Goal: Download file/media

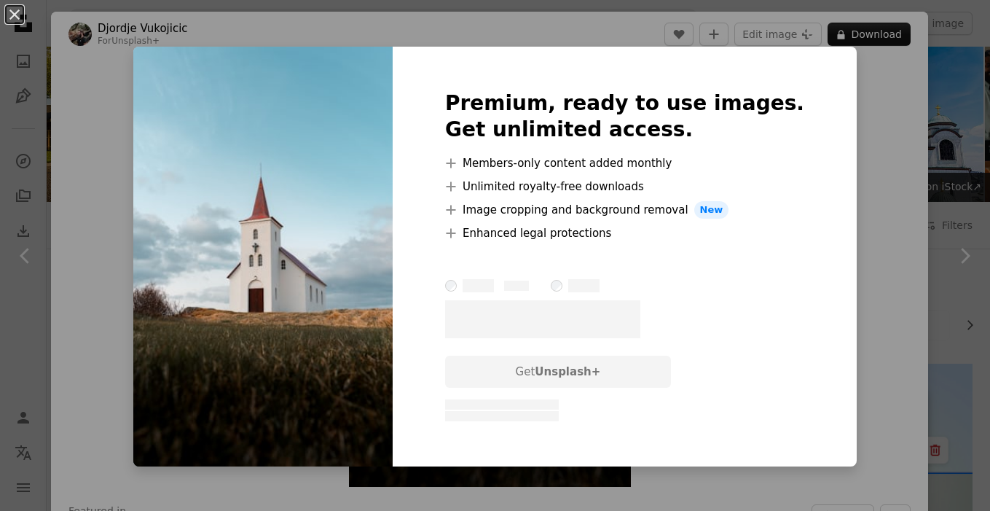
scroll to position [945, 0]
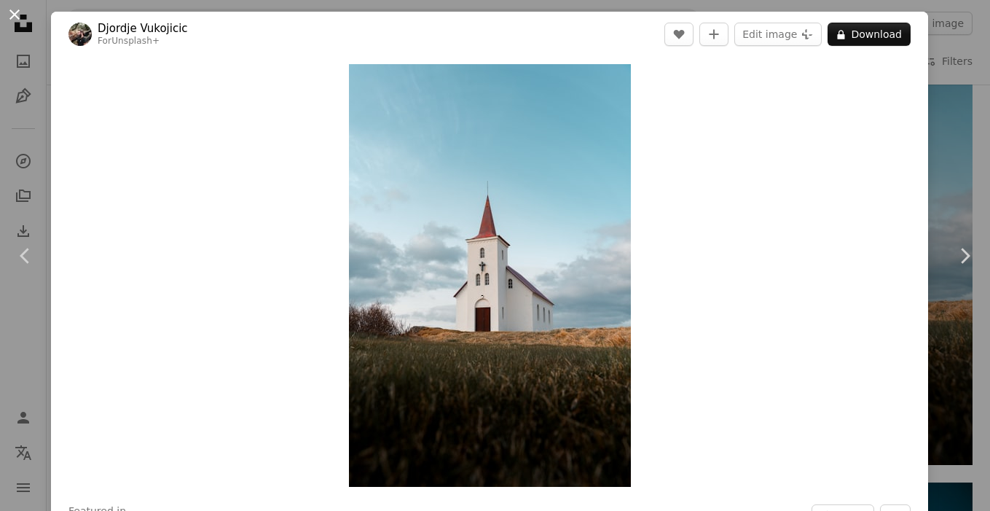
click at [10, 15] on button "An X shape" at bounding box center [14, 14] width 17 height 17
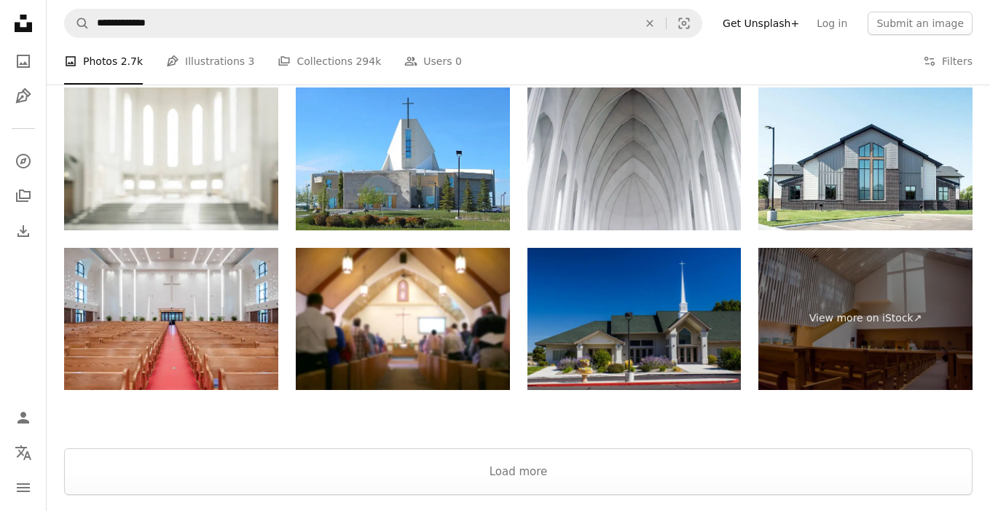
scroll to position [2613, 0]
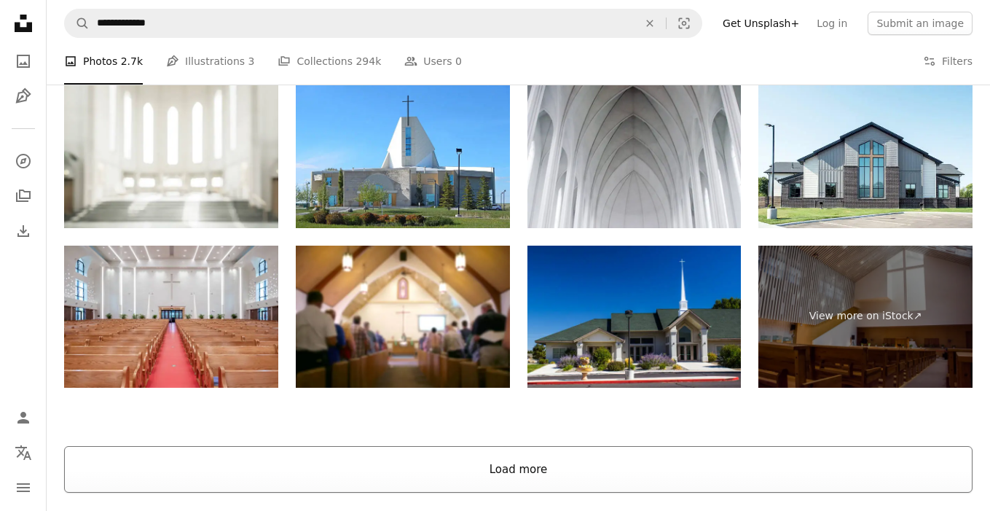
click at [605, 468] on button "Load more" at bounding box center [518, 469] width 908 height 47
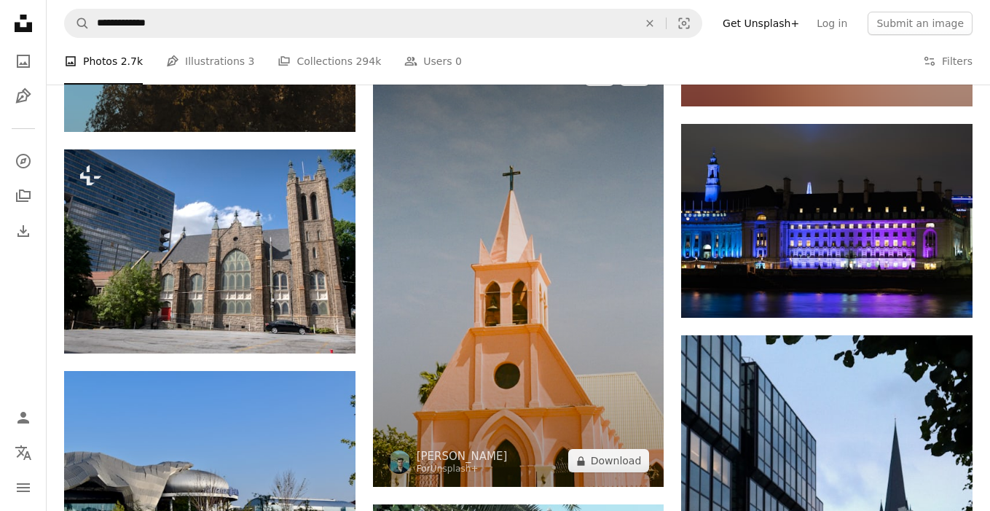
scroll to position [21236, 0]
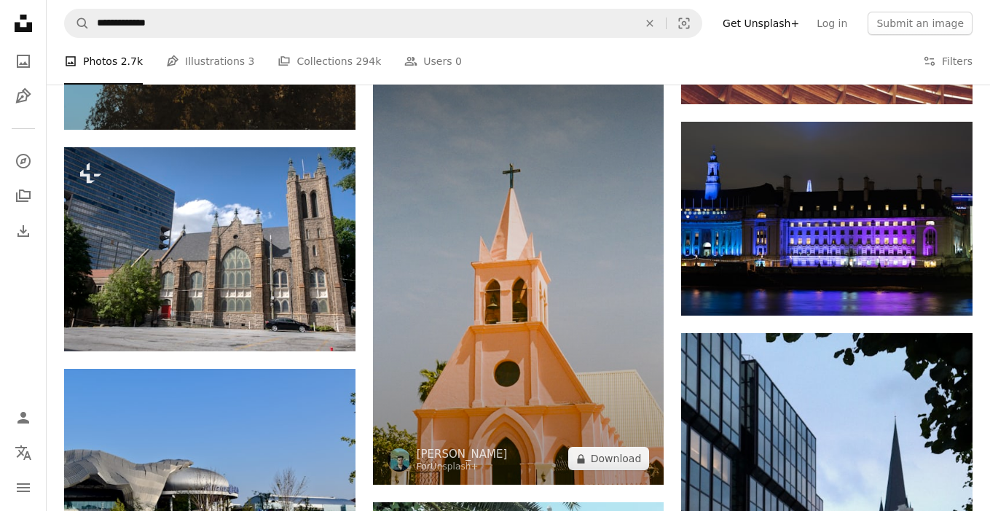
click at [634, 393] on img at bounding box center [518, 265] width 291 height 439
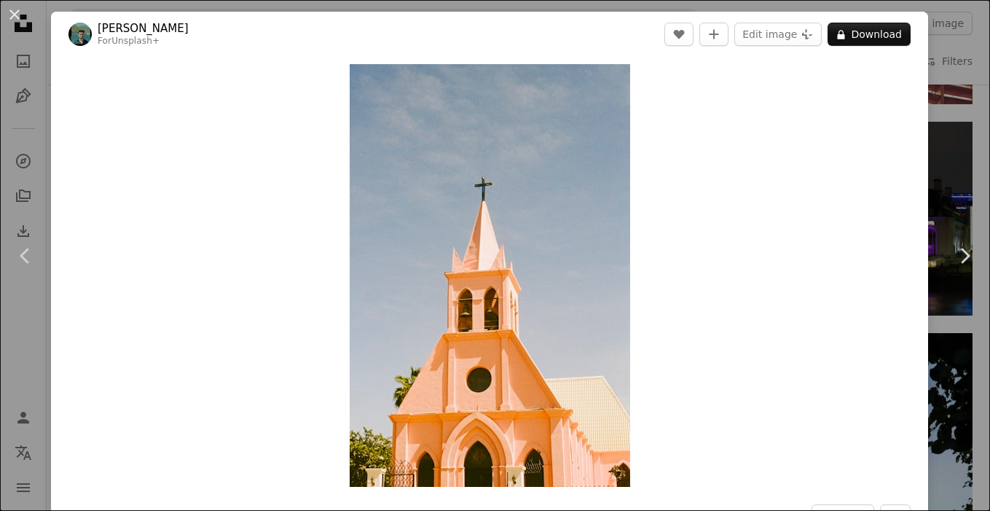
click at [977, 142] on div "An X shape Chevron left Chevron right [PERSON_NAME] For Unsplash+ A heart A plu…" at bounding box center [495, 255] width 990 height 511
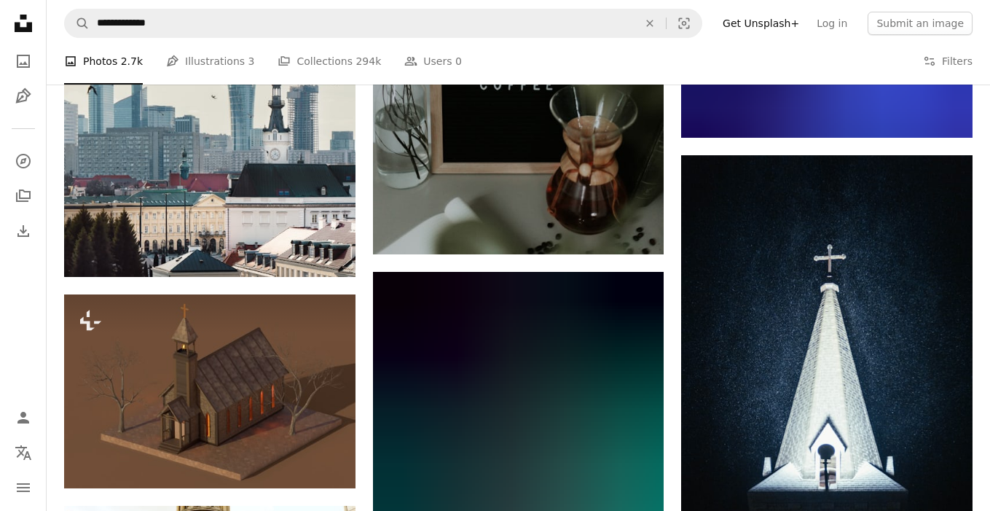
scroll to position [28041, 0]
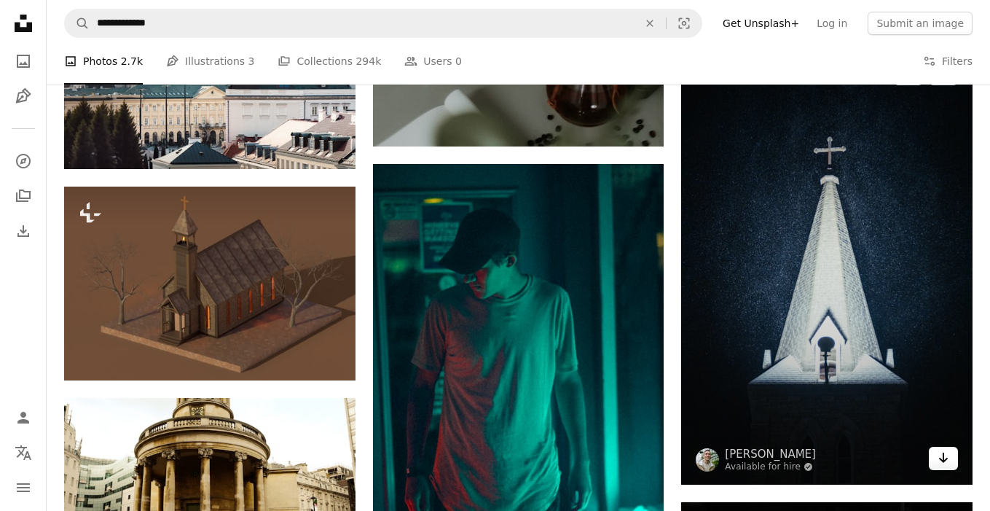
click at [946, 451] on icon "Arrow pointing down" at bounding box center [944, 457] width 12 height 17
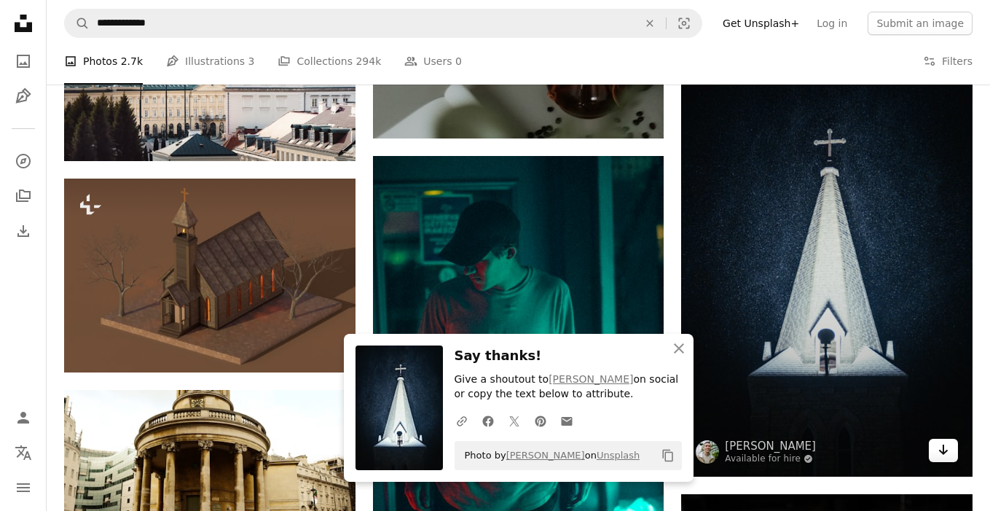
scroll to position [28056, 0]
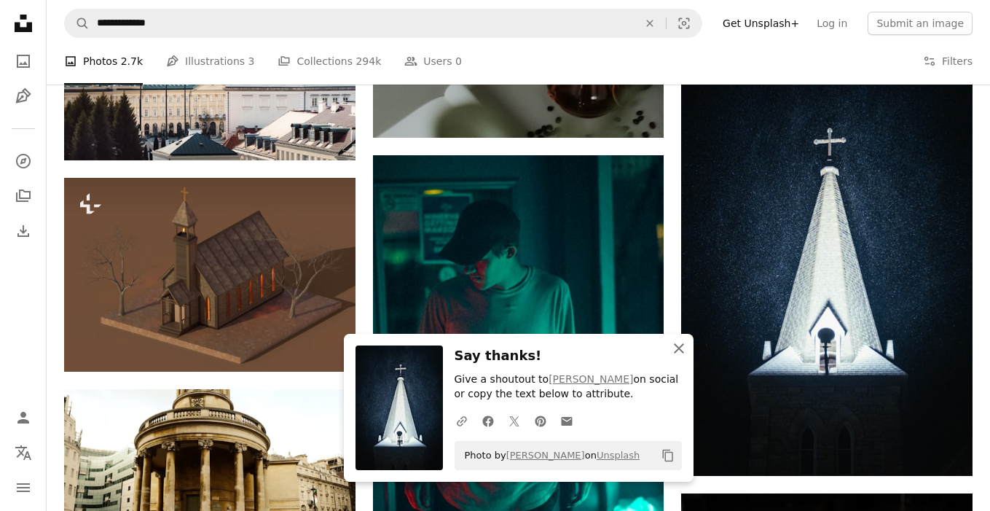
click at [676, 348] on icon "An X shape" at bounding box center [678, 348] width 17 height 17
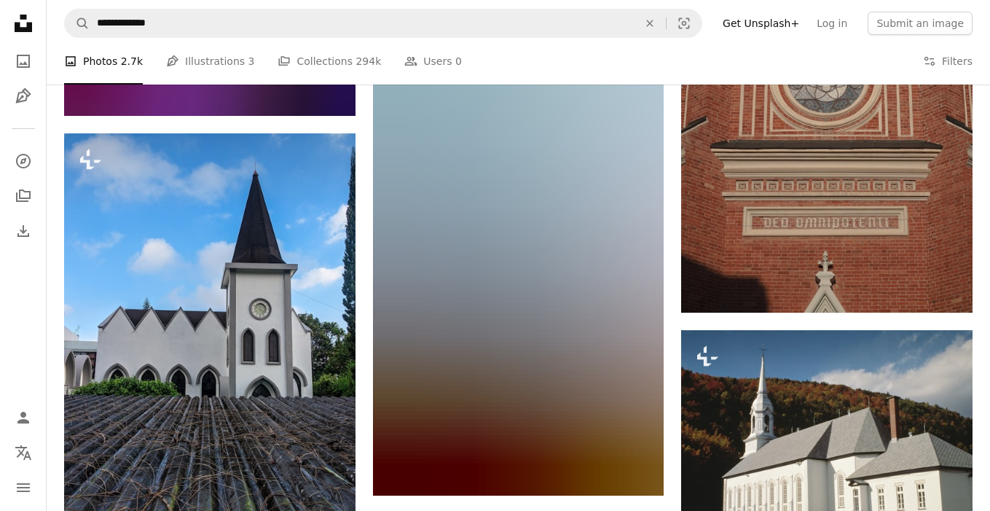
scroll to position [30037, 0]
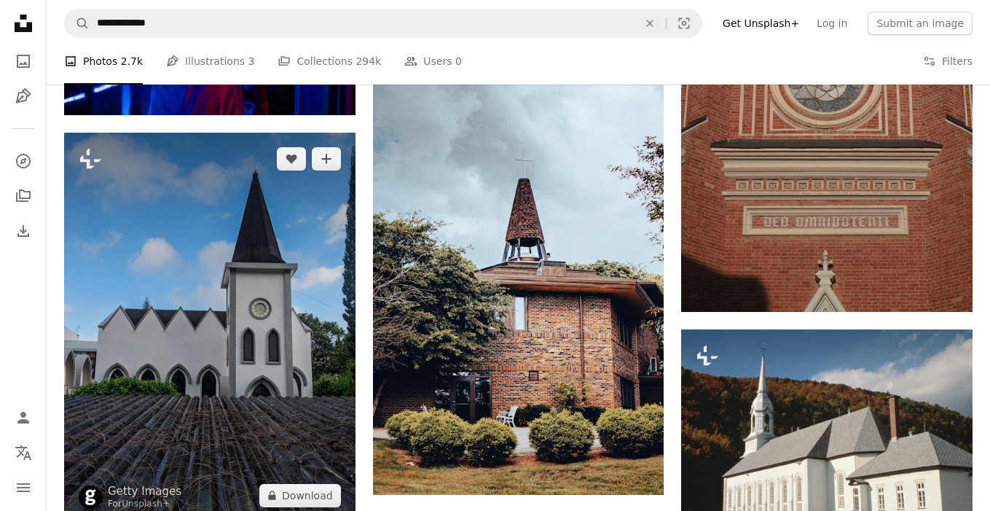
click at [320, 333] on img at bounding box center [209, 327] width 291 height 388
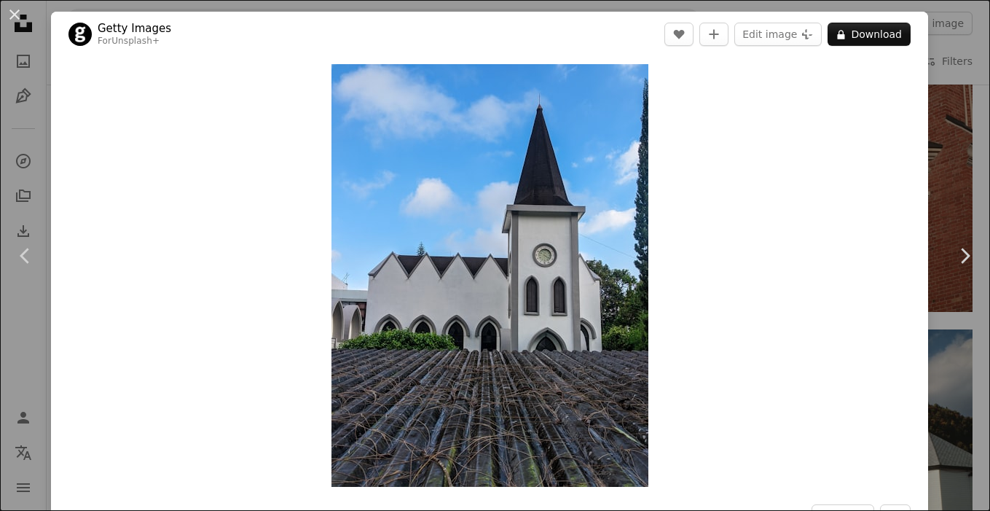
click at [952, 168] on div "An X shape Chevron left Chevron right Getty Images For Unsplash+ A heart A plus…" at bounding box center [495, 255] width 990 height 511
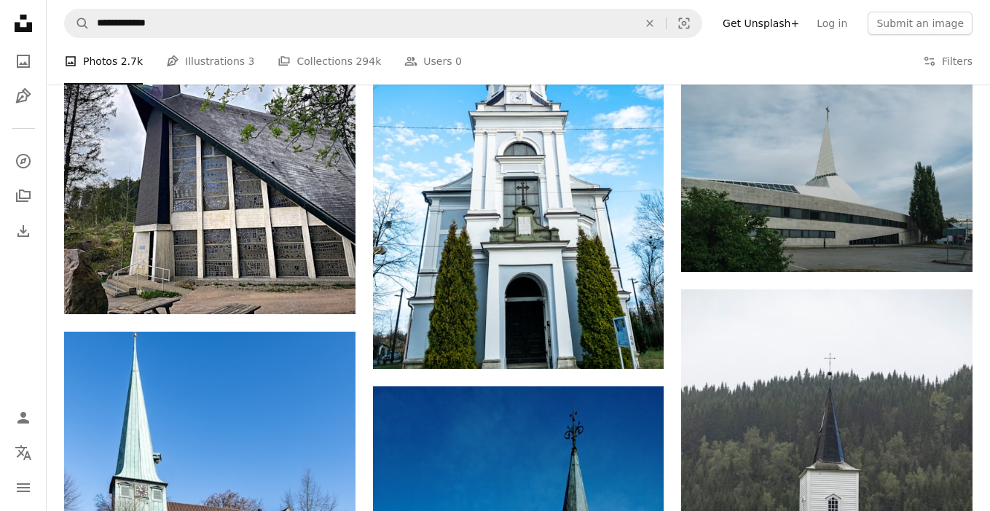
scroll to position [36542, 0]
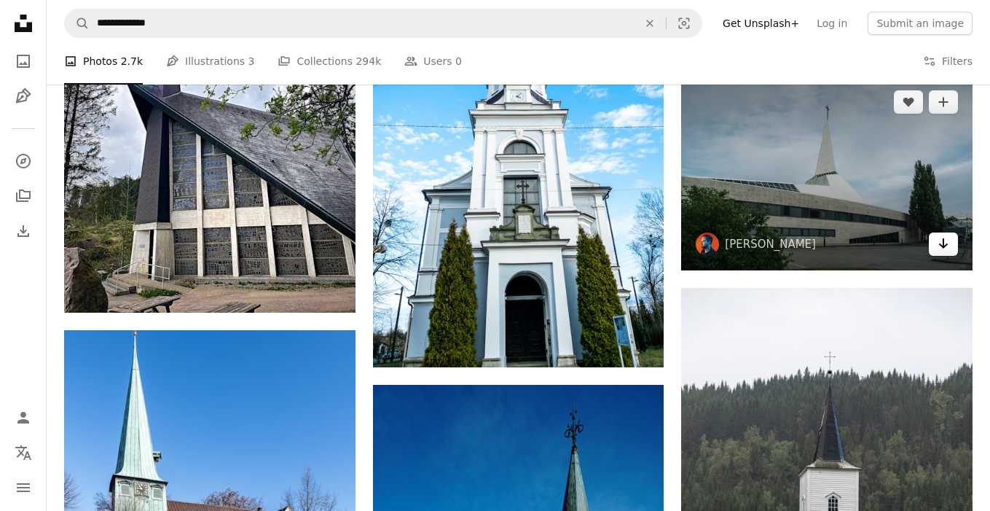
click at [943, 240] on icon "Download" at bounding box center [943, 243] width 9 height 10
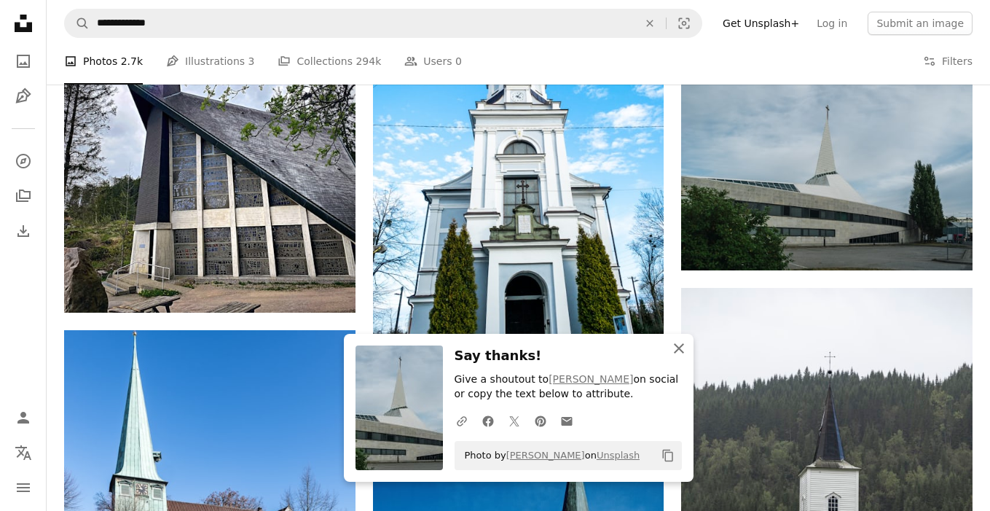
click at [676, 349] on icon "button" at bounding box center [679, 348] width 10 height 10
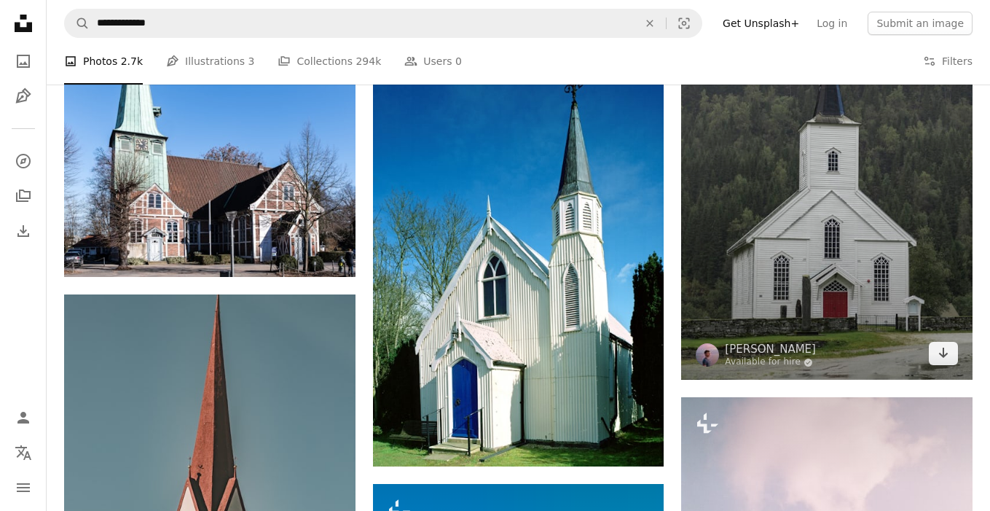
scroll to position [36925, 0]
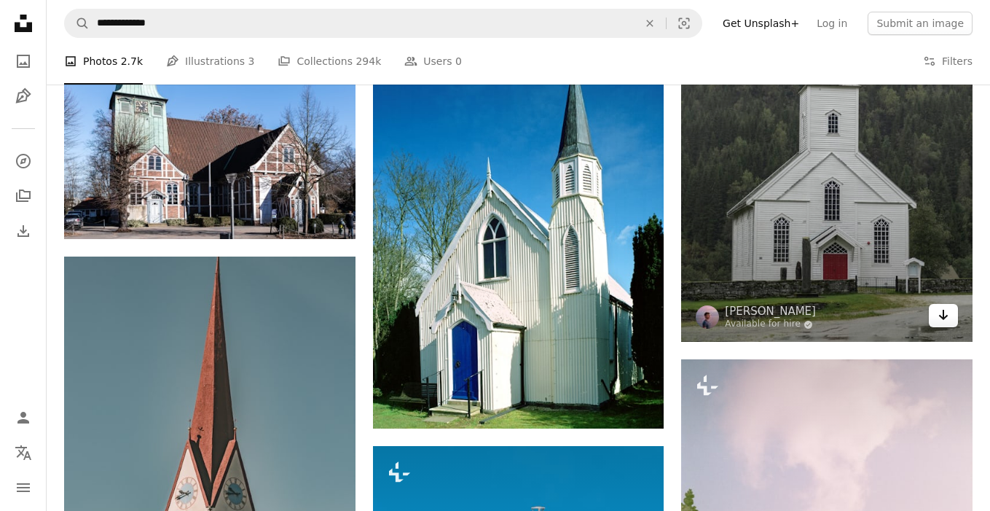
click at [943, 311] on icon "Download" at bounding box center [943, 315] width 9 height 10
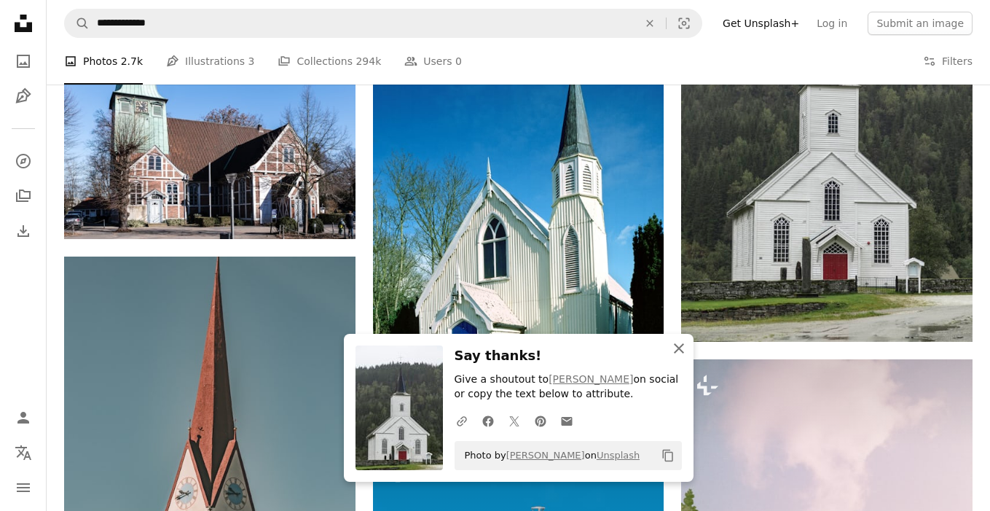
click at [672, 347] on icon "An X shape" at bounding box center [678, 348] width 17 height 17
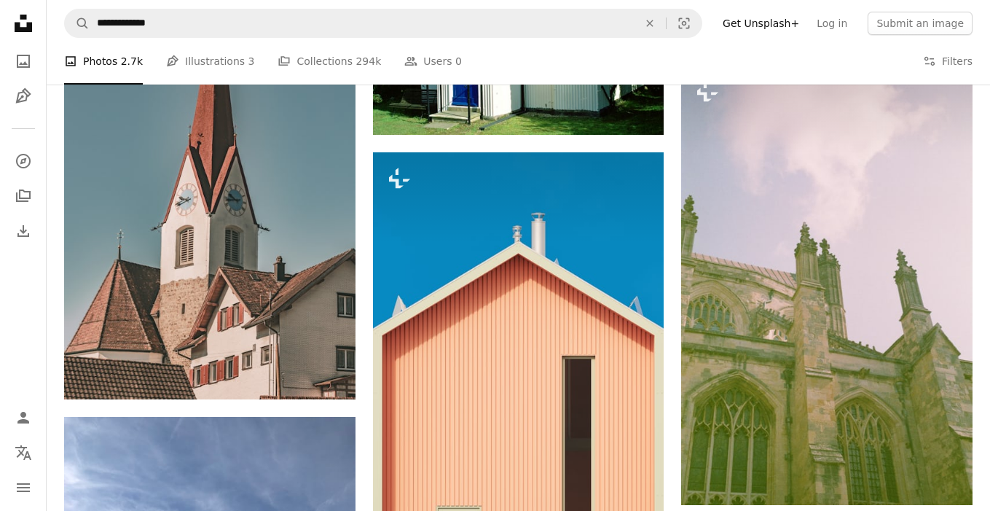
scroll to position [37391, 0]
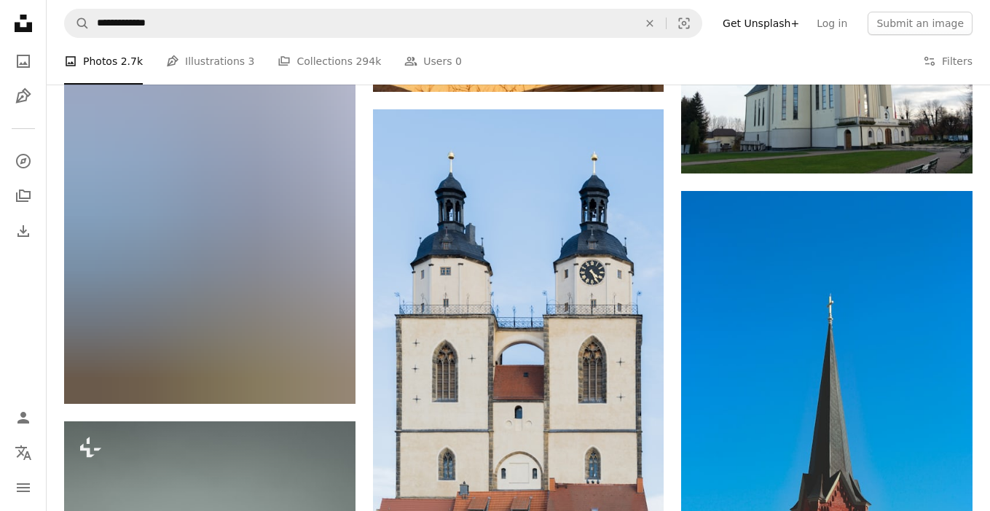
scroll to position [46308, 0]
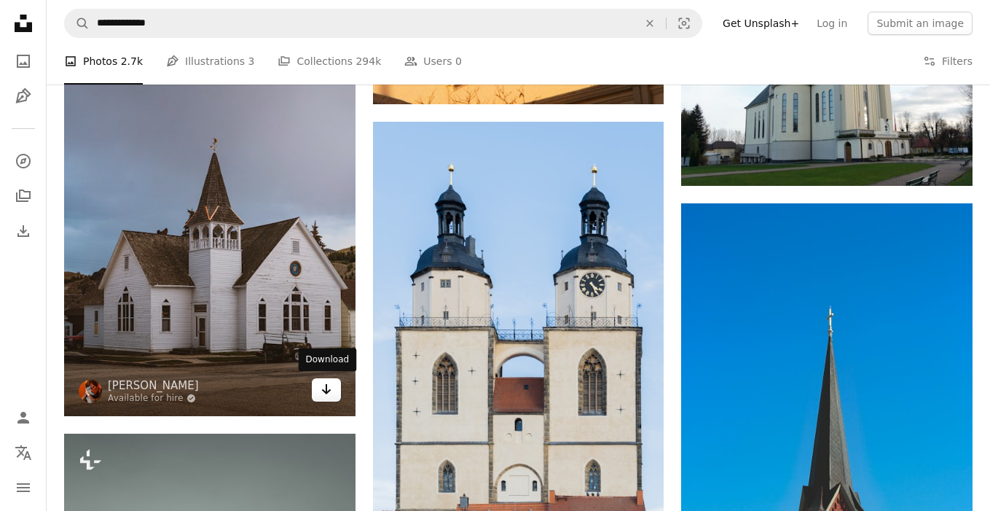
click at [328, 390] on icon "Download" at bounding box center [325, 389] width 9 height 10
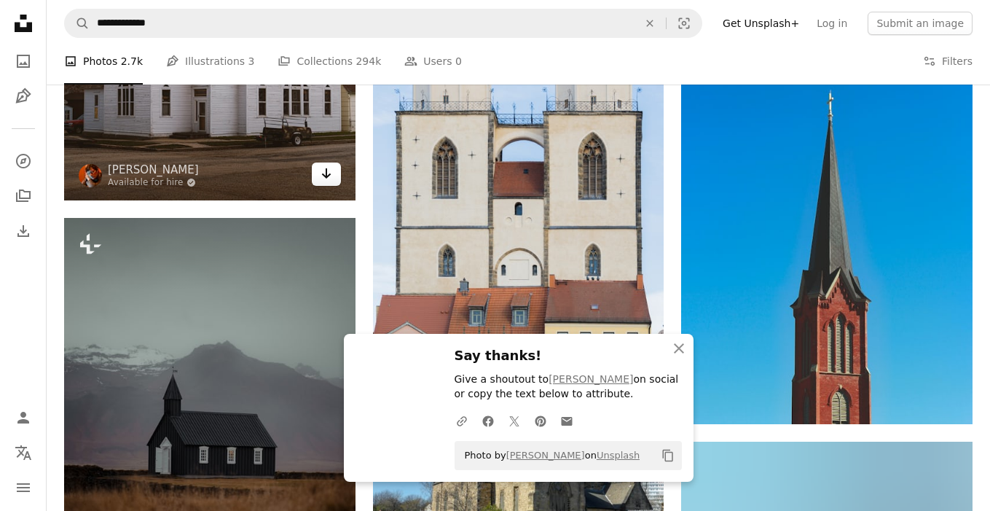
scroll to position [46612, 0]
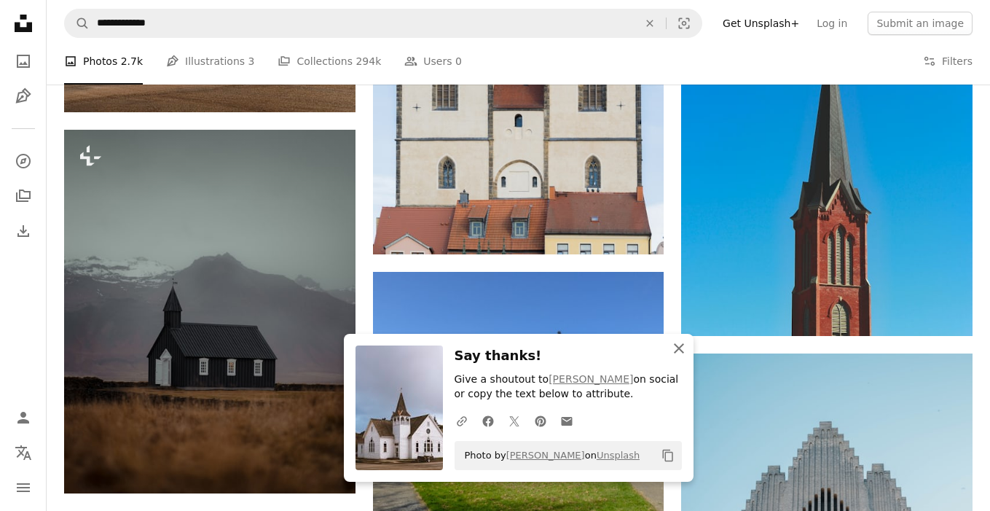
click at [683, 350] on icon "An X shape" at bounding box center [678, 348] width 17 height 17
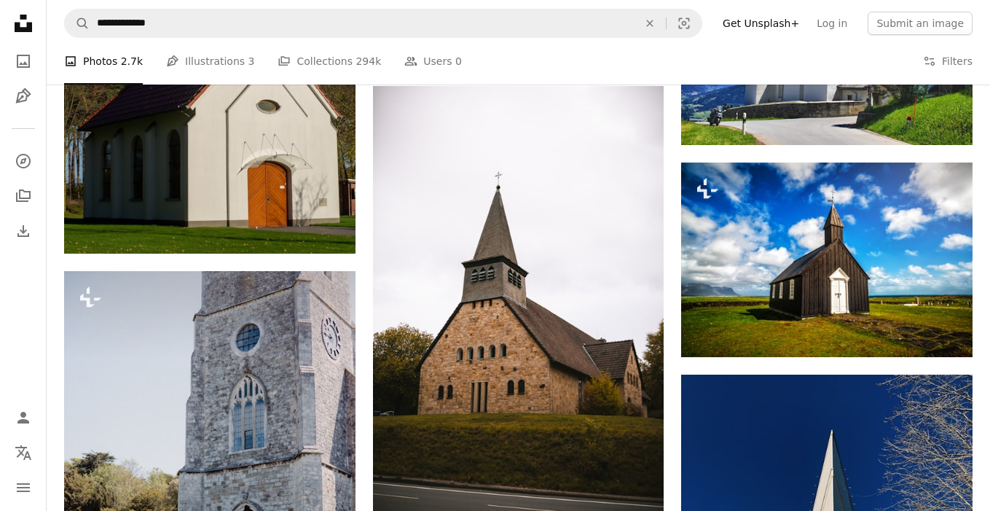
scroll to position [49955, 0]
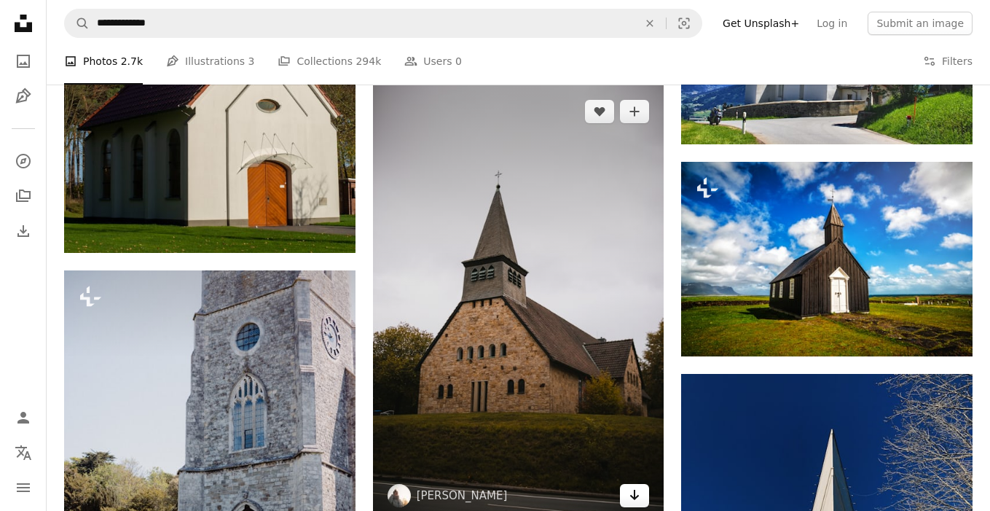
click at [635, 495] on icon "Download" at bounding box center [634, 495] width 9 height 10
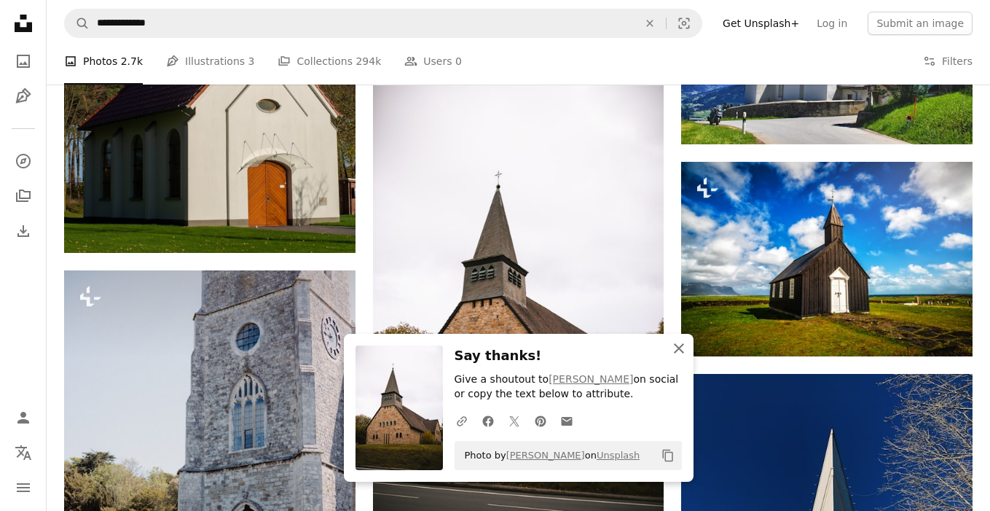
click at [682, 356] on icon "An X shape" at bounding box center [678, 348] width 17 height 17
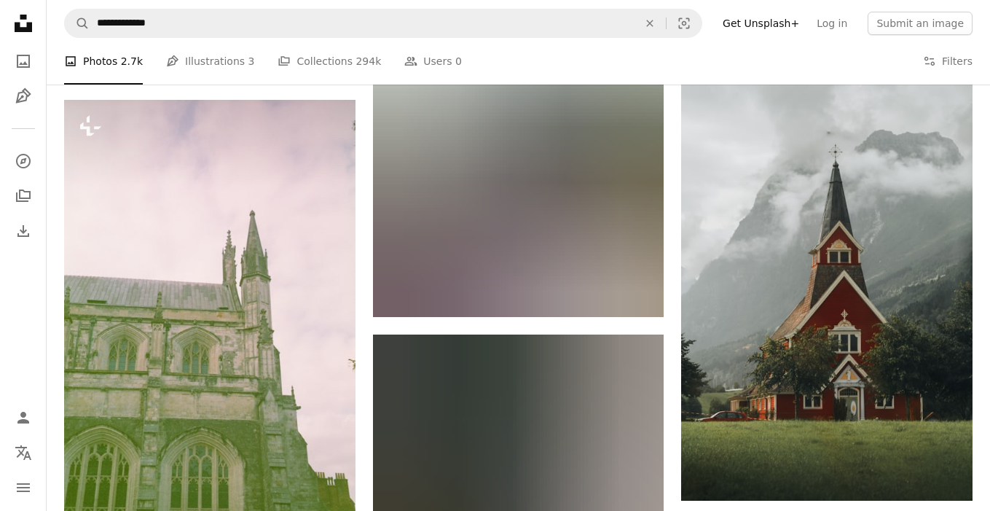
scroll to position [66537, 0]
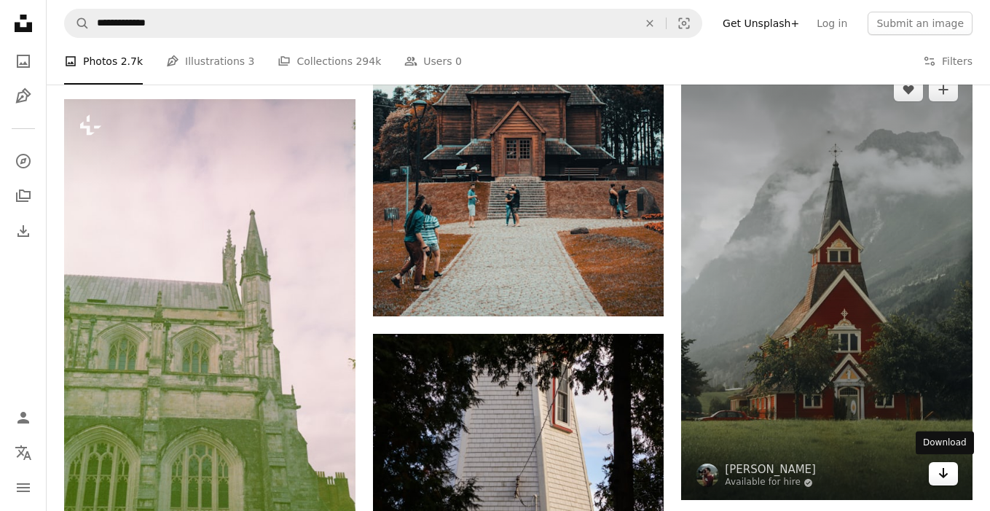
click at [940, 471] on icon "Arrow pointing down" at bounding box center [944, 472] width 12 height 17
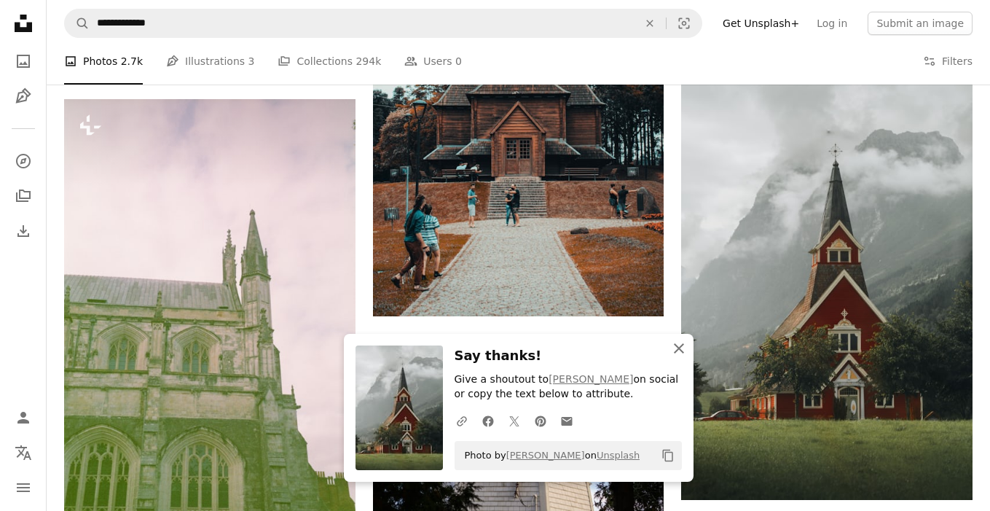
click at [683, 344] on icon "An X shape" at bounding box center [678, 348] width 17 height 17
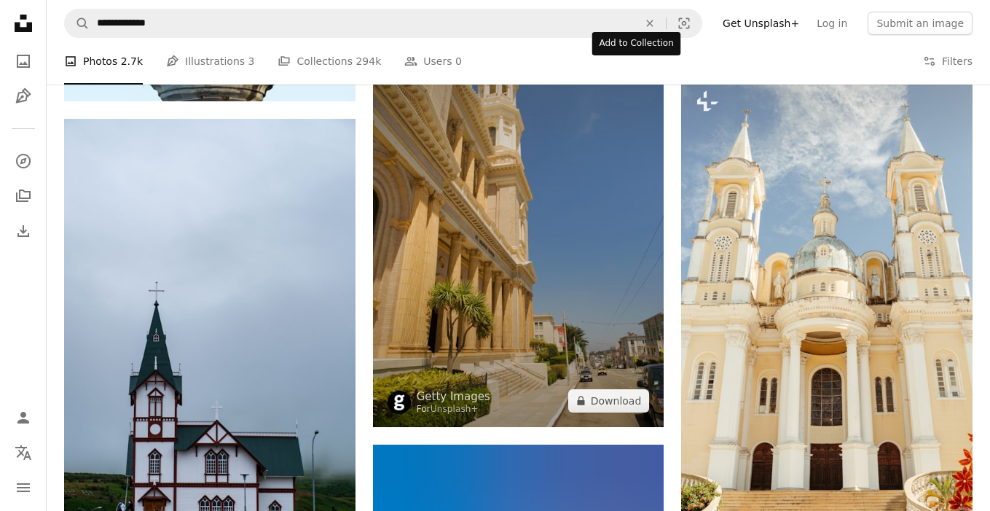
scroll to position [75445, 0]
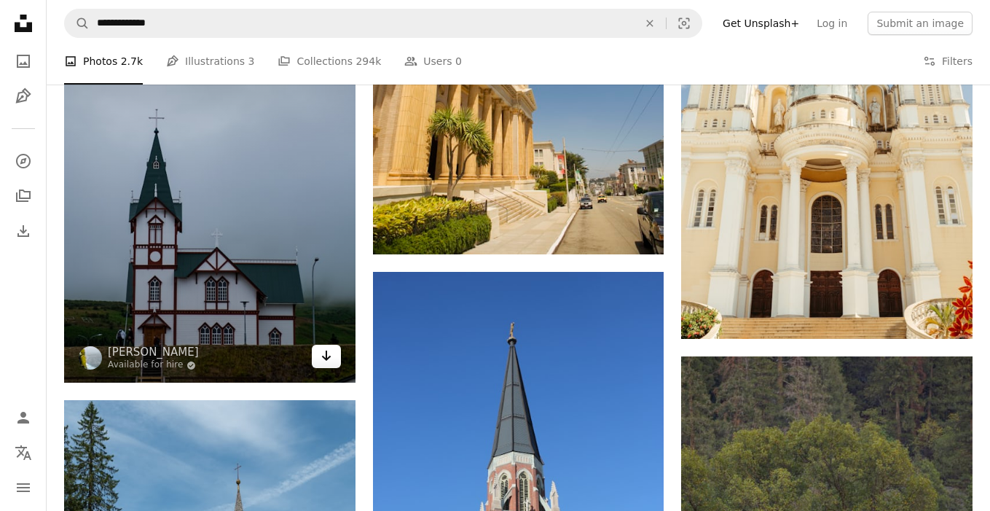
click at [329, 351] on icon "Arrow pointing down" at bounding box center [327, 355] width 12 height 17
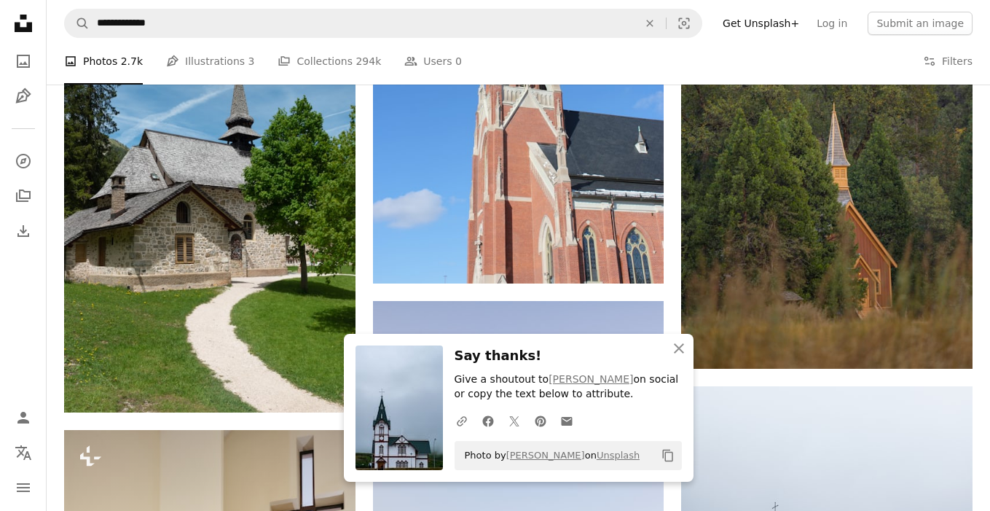
scroll to position [75872, 0]
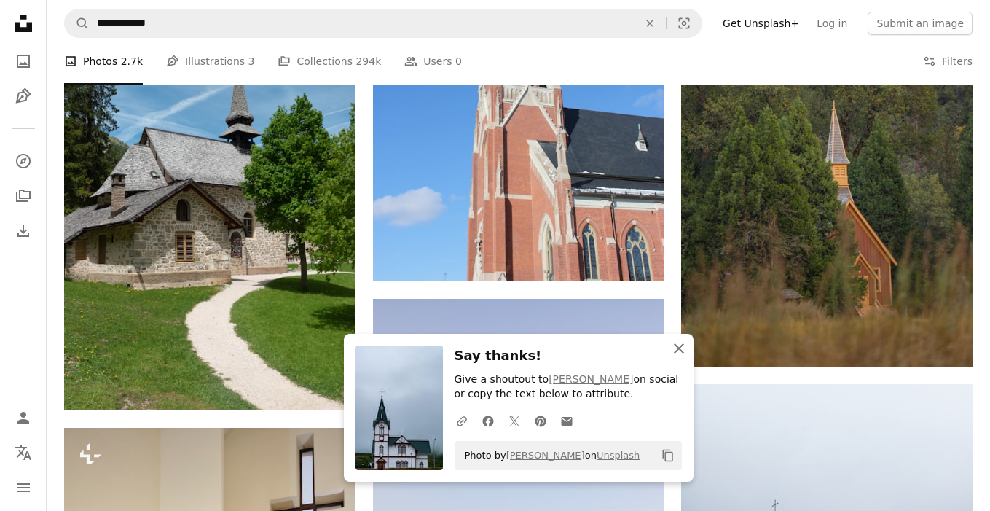
click at [683, 353] on icon "An X shape" at bounding box center [678, 348] width 17 height 17
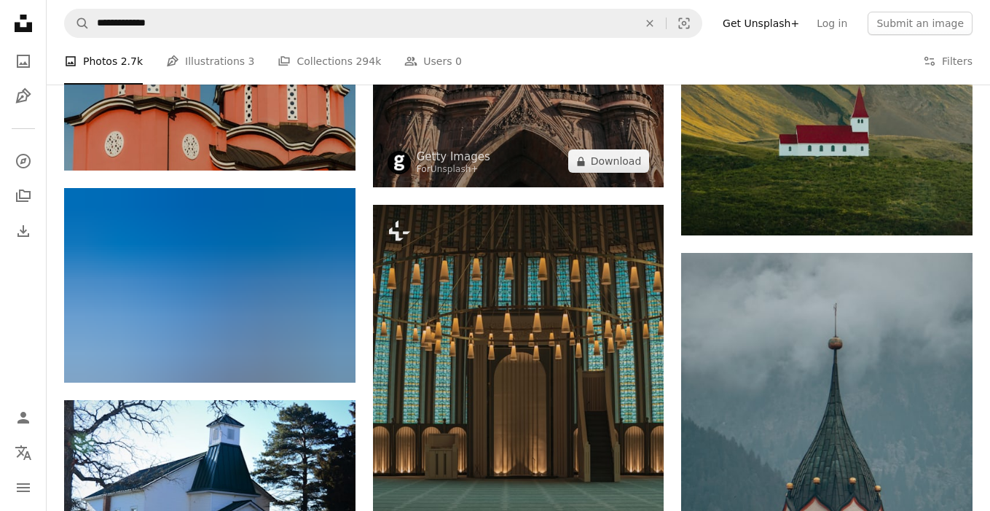
scroll to position [78669, 0]
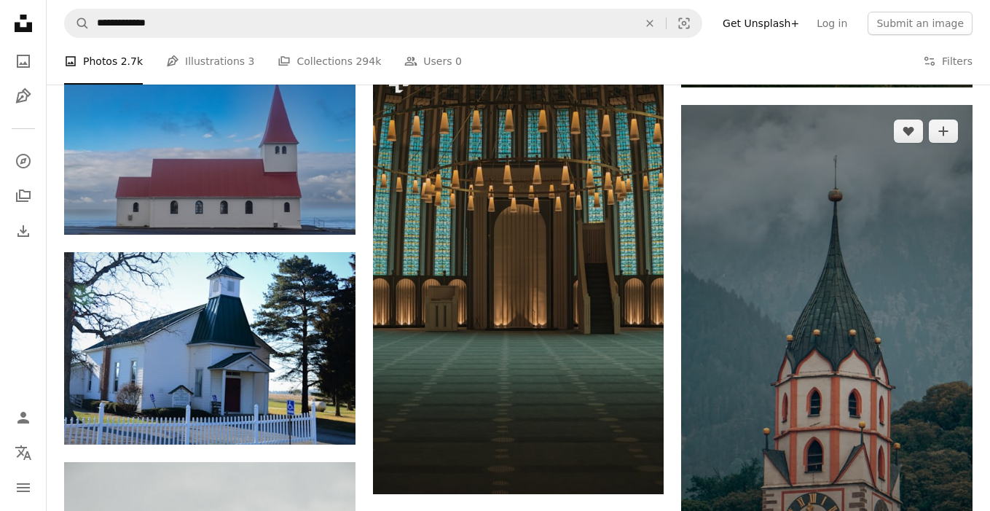
click at [895, 332] on img at bounding box center [826, 364] width 291 height 518
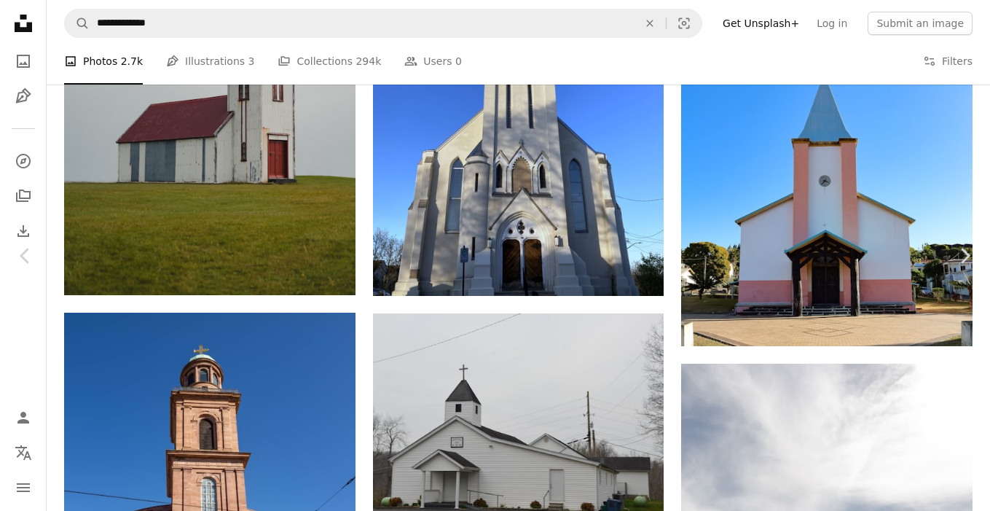
scroll to position [79127, 0]
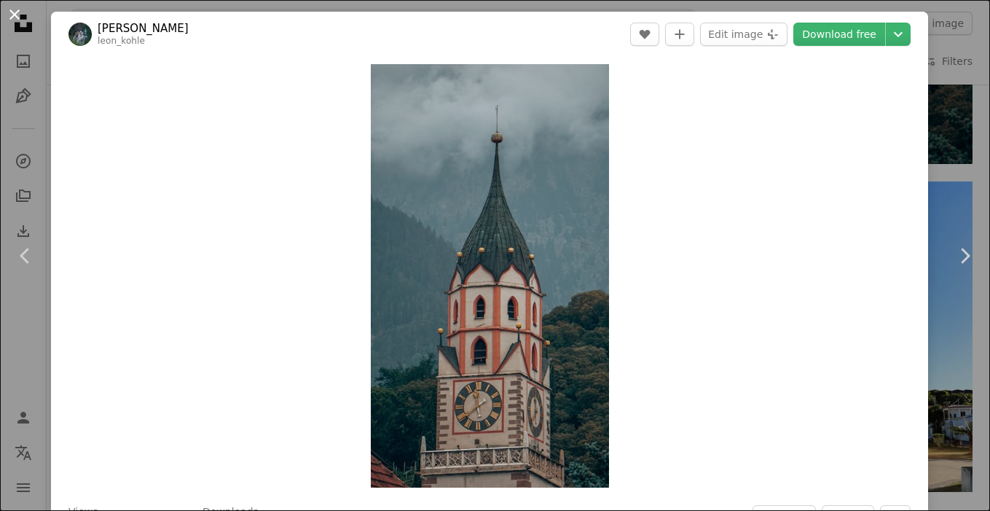
click at [14, 15] on button "An X shape" at bounding box center [14, 14] width 17 height 17
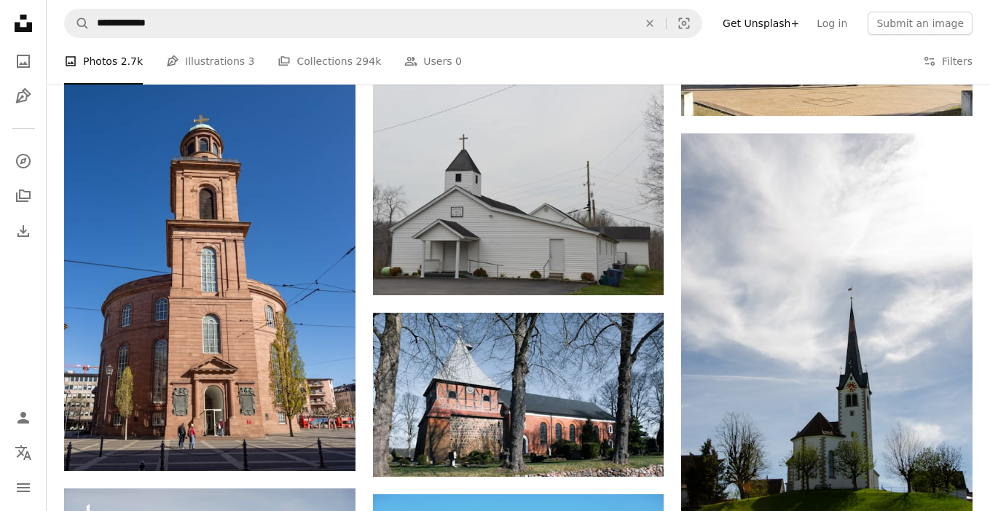
scroll to position [80037, 0]
